Goal: Transaction & Acquisition: Purchase product/service

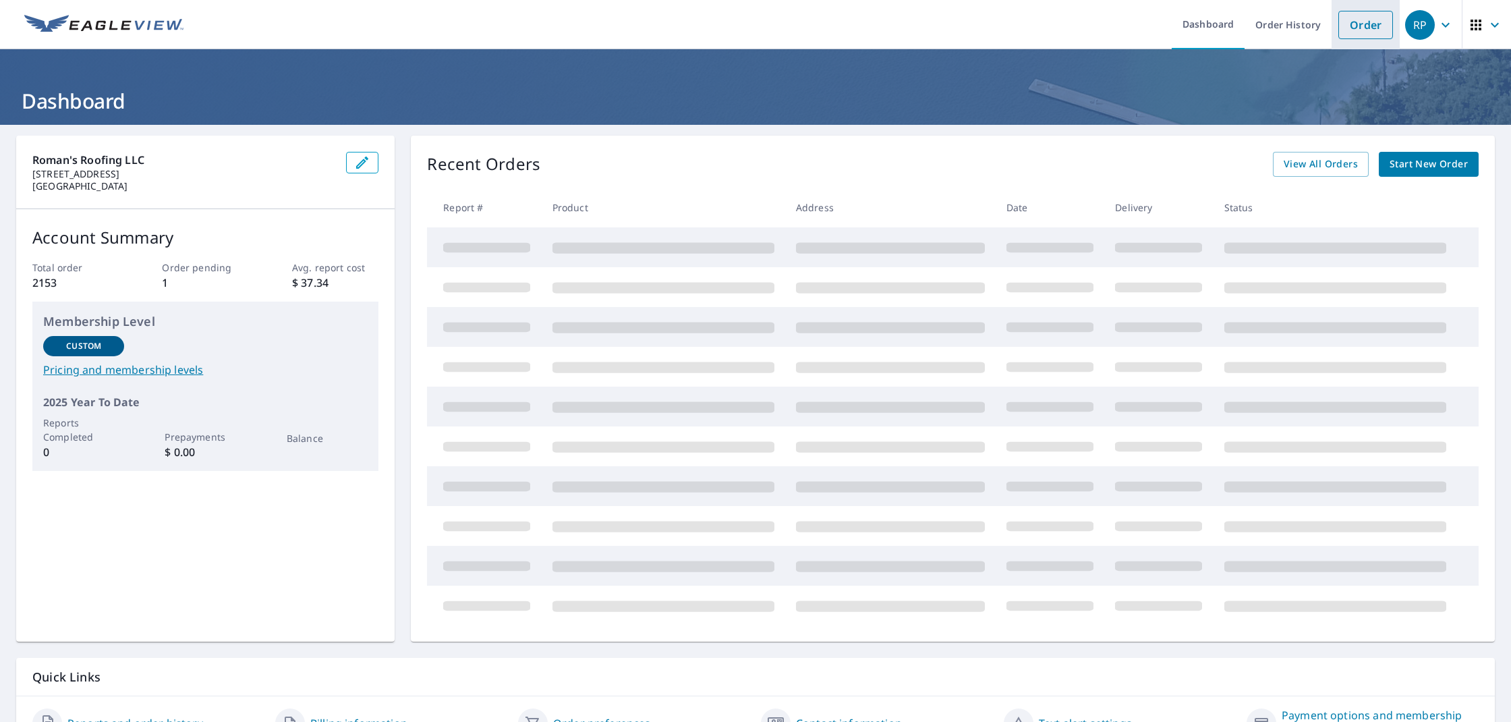
click at [1368, 25] on link "Order" at bounding box center [1366, 25] width 55 height 28
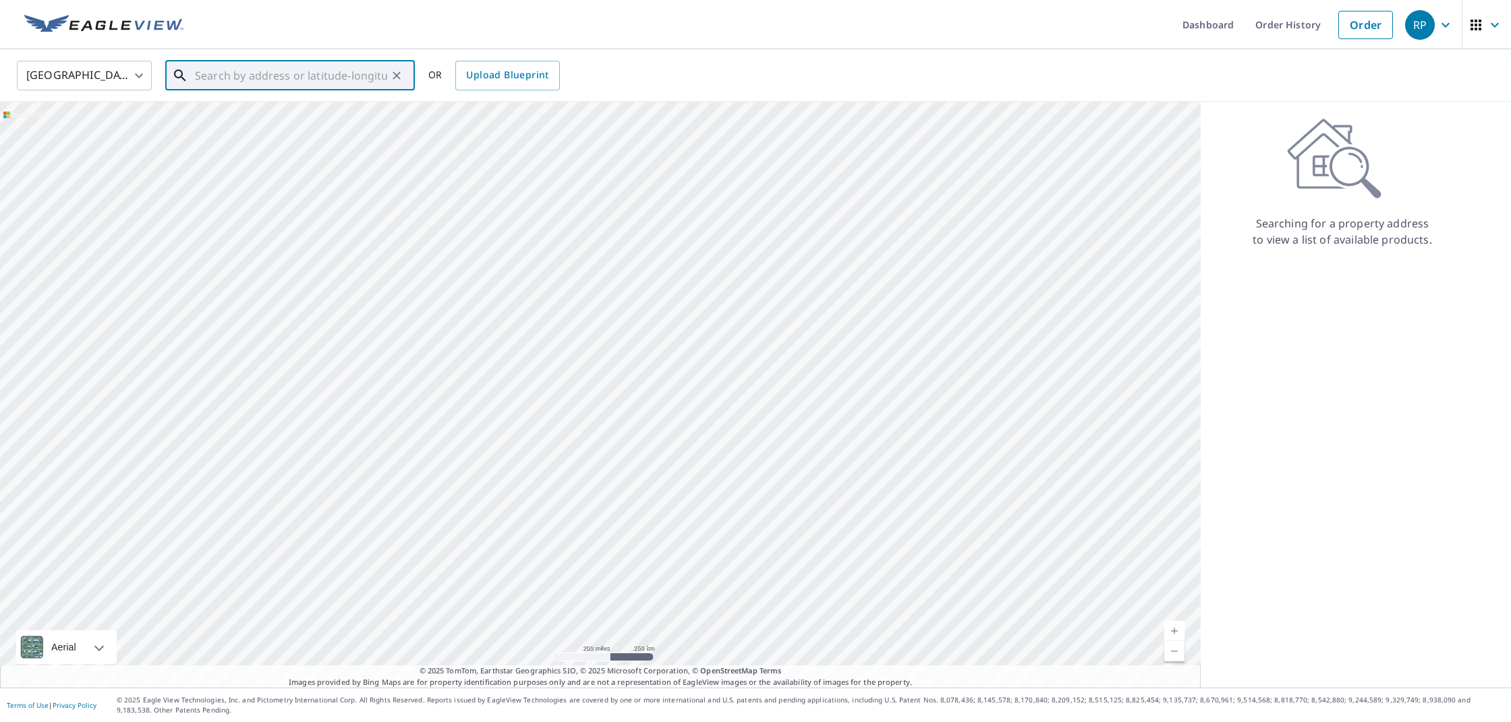
click at [279, 76] on input "text" at bounding box center [291, 76] width 192 height 38
click at [226, 110] on span "27 Shelby Ct" at bounding box center [298, 115] width 212 height 16
type input "[STREET_ADDRESS]"
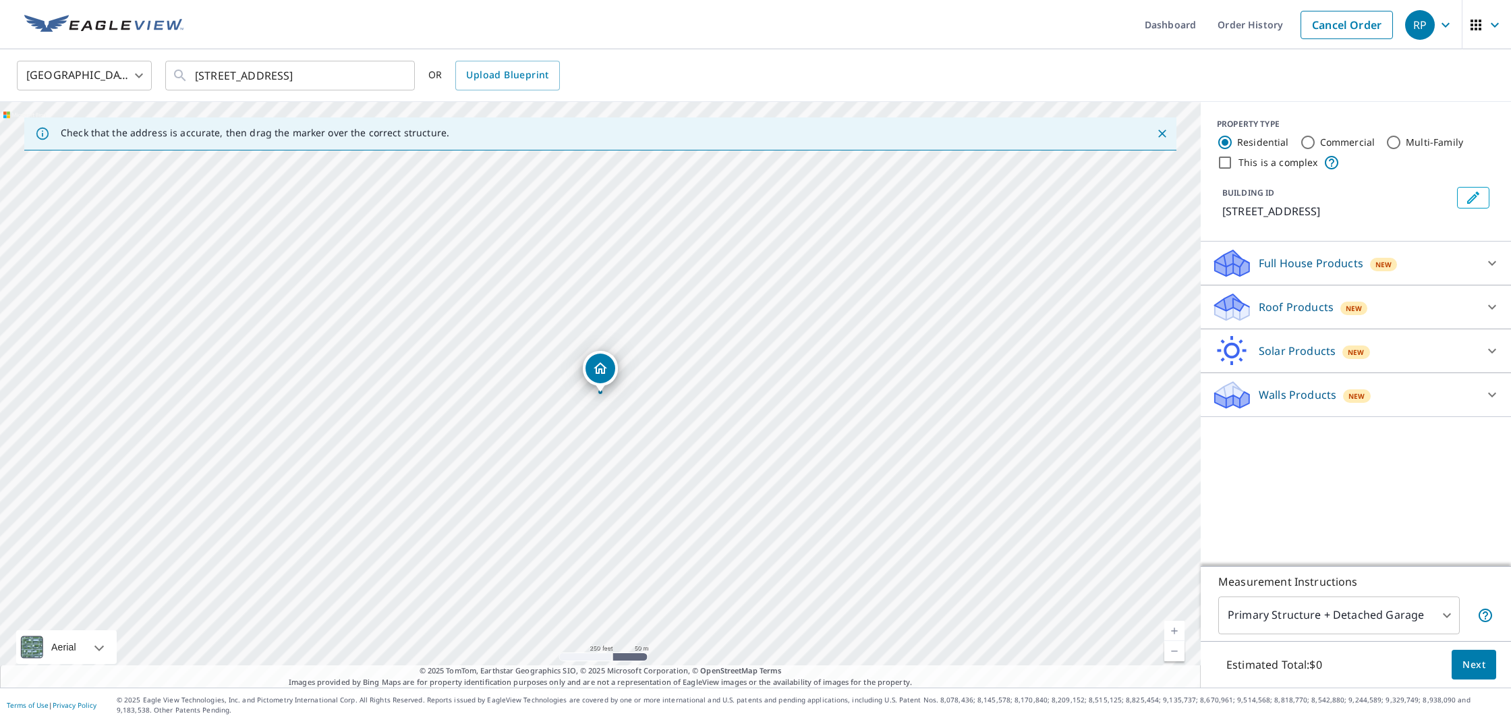
click at [1310, 304] on p "Roof Products" at bounding box center [1296, 307] width 75 height 16
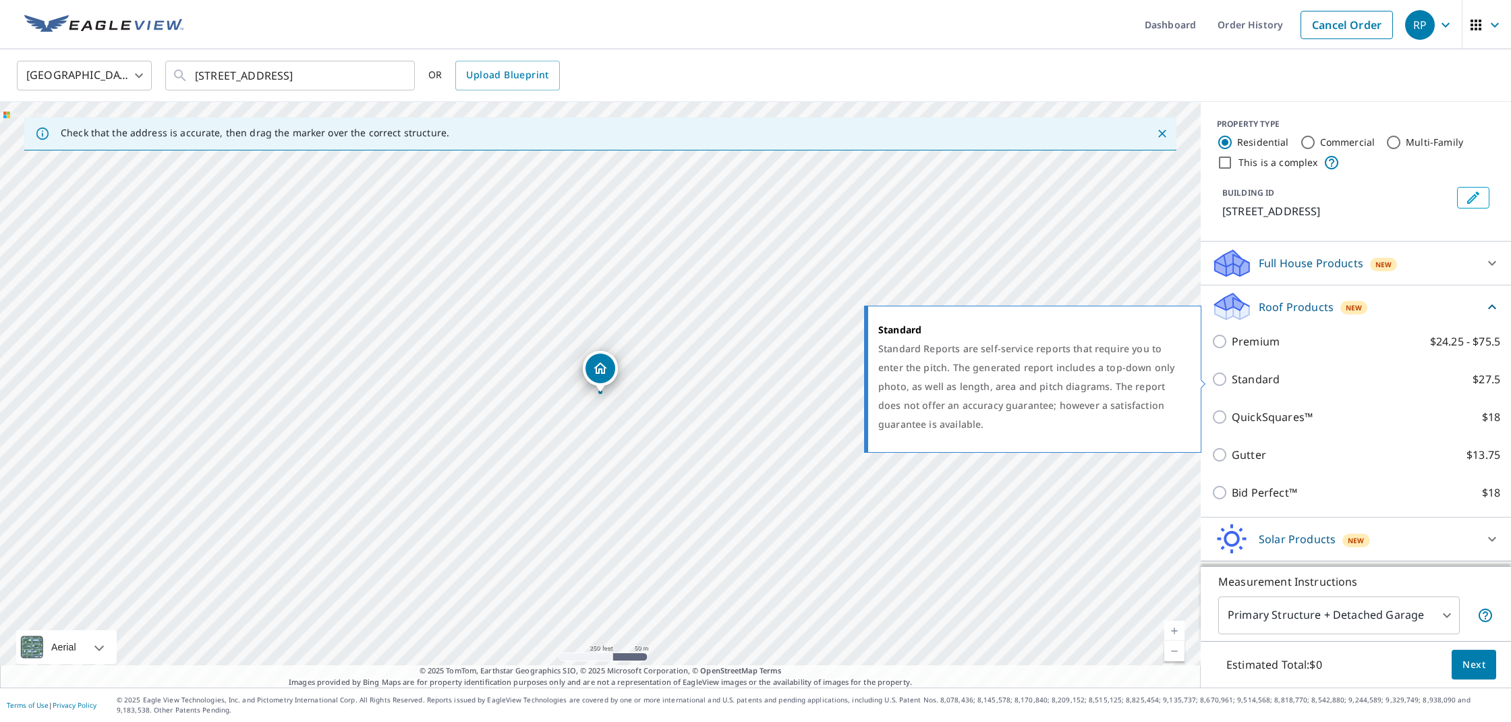
click at [1259, 381] on p "Standard" at bounding box center [1256, 379] width 48 height 16
click at [1232, 381] on input "Standard $27.5" at bounding box center [1222, 379] width 20 height 16
checkbox input "true"
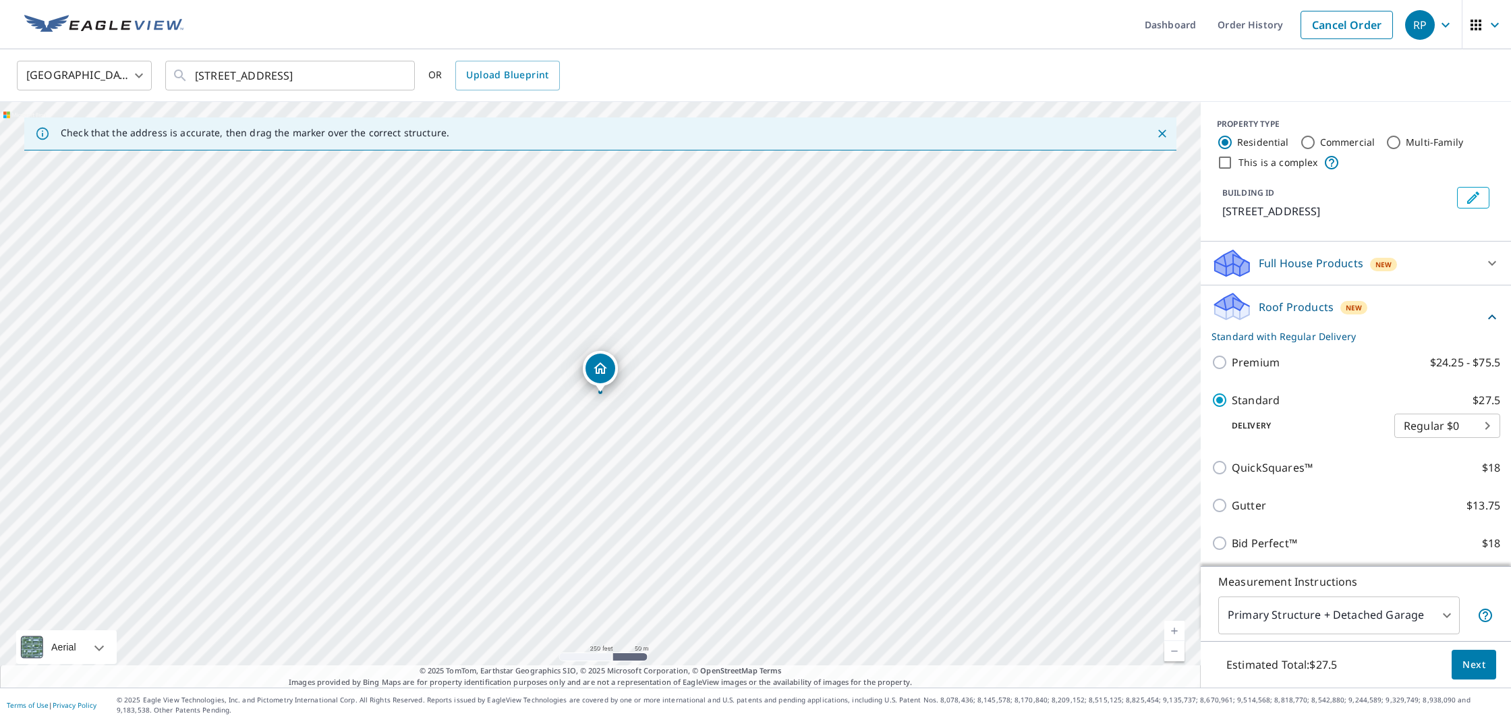
click at [1477, 666] on span "Next" at bounding box center [1474, 665] width 23 height 17
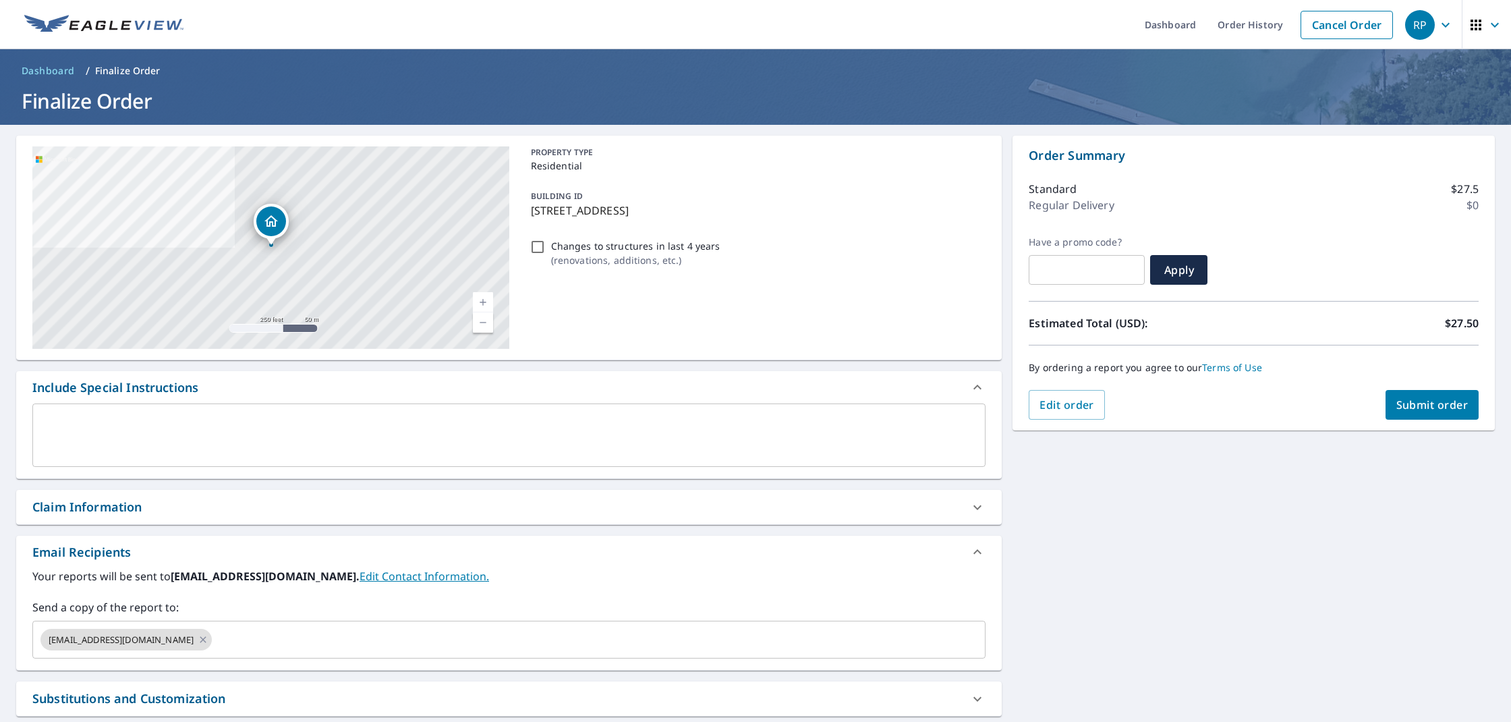
click at [539, 240] on input "Changes to structures in last 4 years ( renovations, additions, etc. )" at bounding box center [538, 247] width 16 height 16
checkbox input "true"
click at [978, 507] on icon at bounding box center [978, 507] width 16 height 16
checkbox input "true"
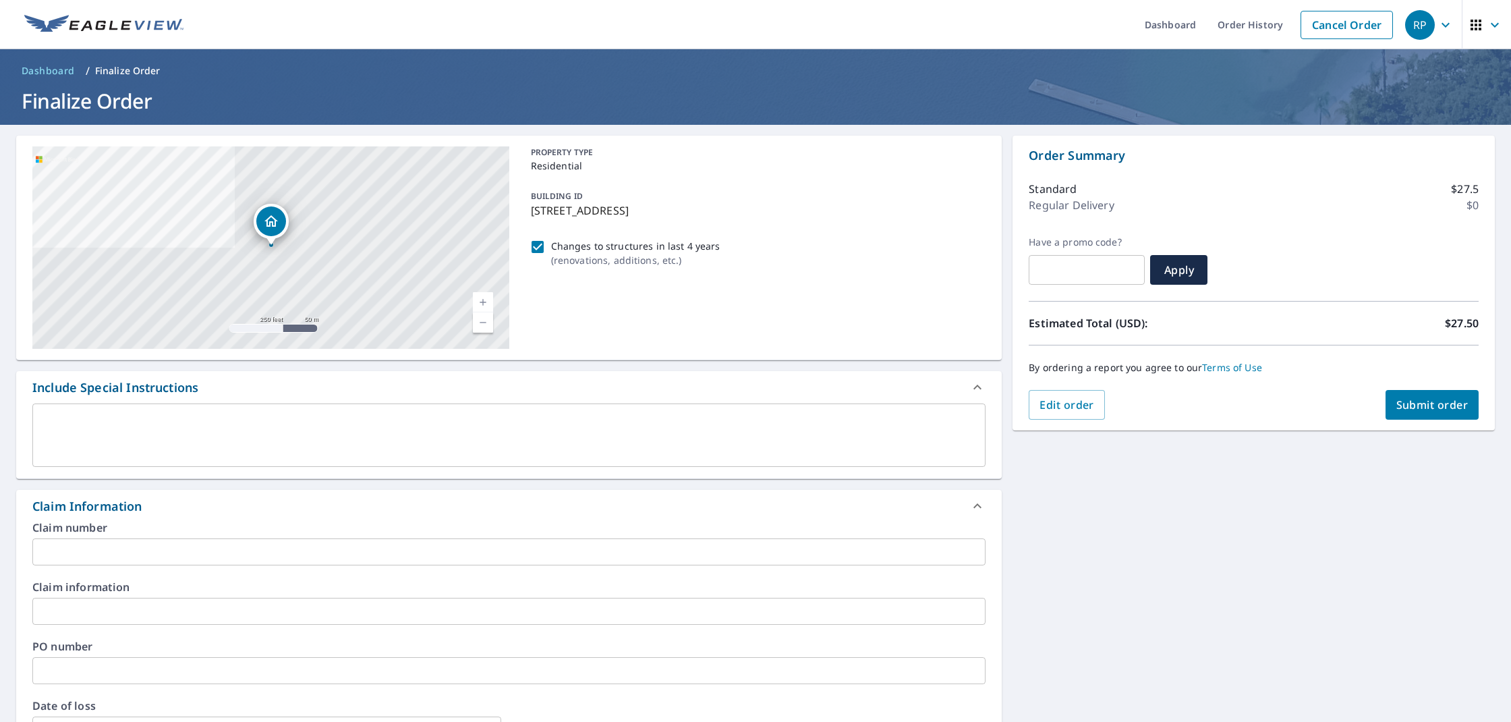
click at [560, 547] on input "text" at bounding box center [508, 551] width 953 height 27
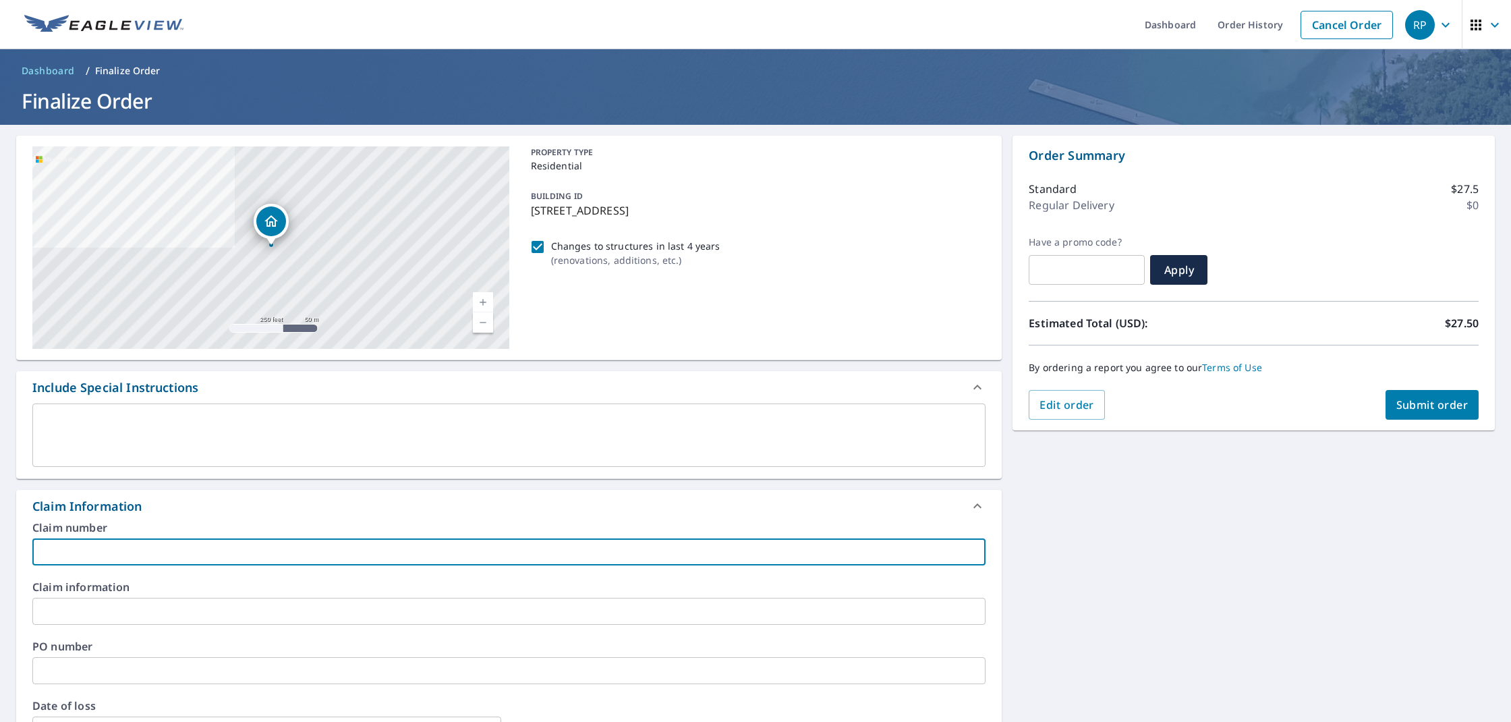
paste input "[PERSON_NAME]"
type input "[PERSON_NAME]"
checkbox input "true"
type input "[PERSON_NAME]"
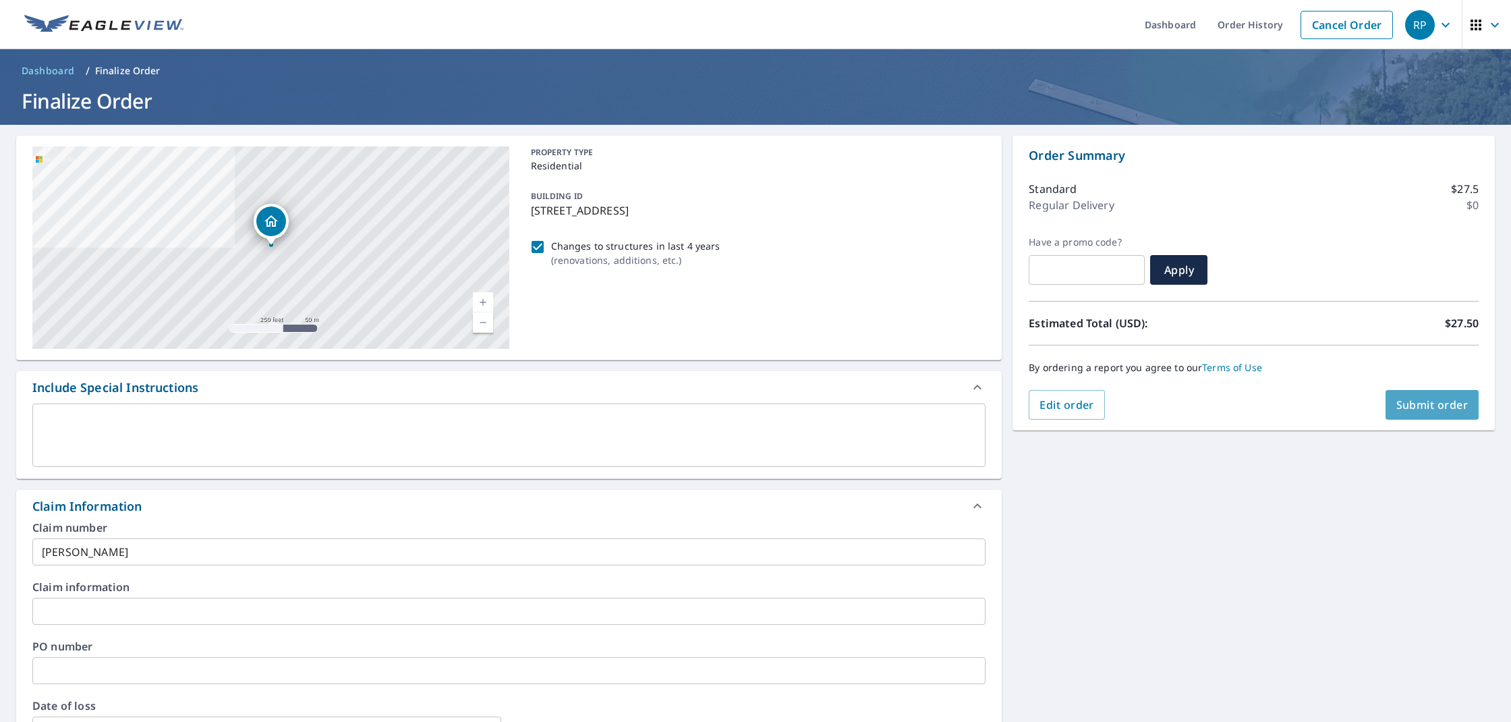
click at [1436, 408] on span "Submit order" at bounding box center [1433, 404] width 72 height 15
checkbox input "true"
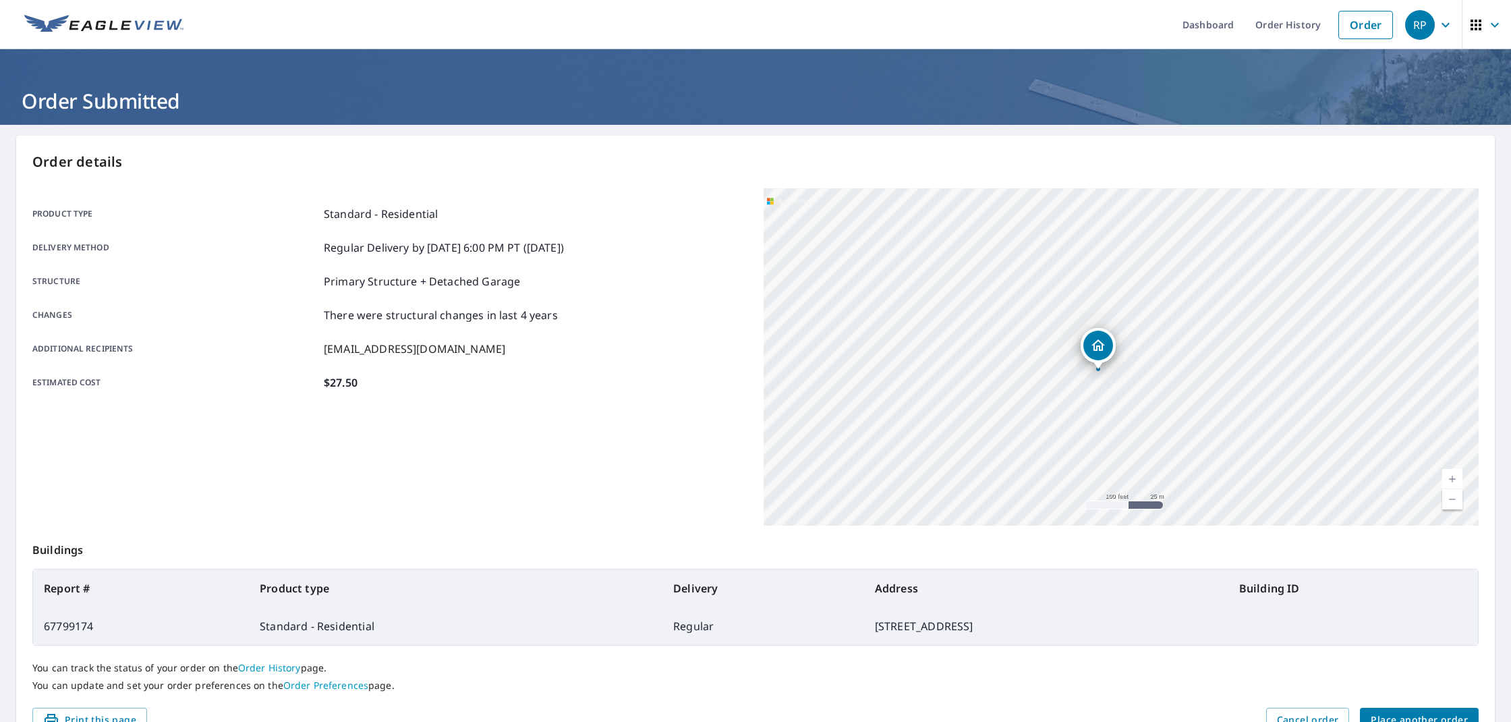
drag, startPoint x: 1098, startPoint y: 327, endPoint x: 976, endPoint y: 443, distance: 168.5
click at [976, 443] on div "[STREET_ADDRESS]" at bounding box center [1121, 356] width 715 height 337
click at [1397, 714] on span "Place another order" at bounding box center [1419, 720] width 97 height 17
